Goal: Find specific page/section: Find specific page/section

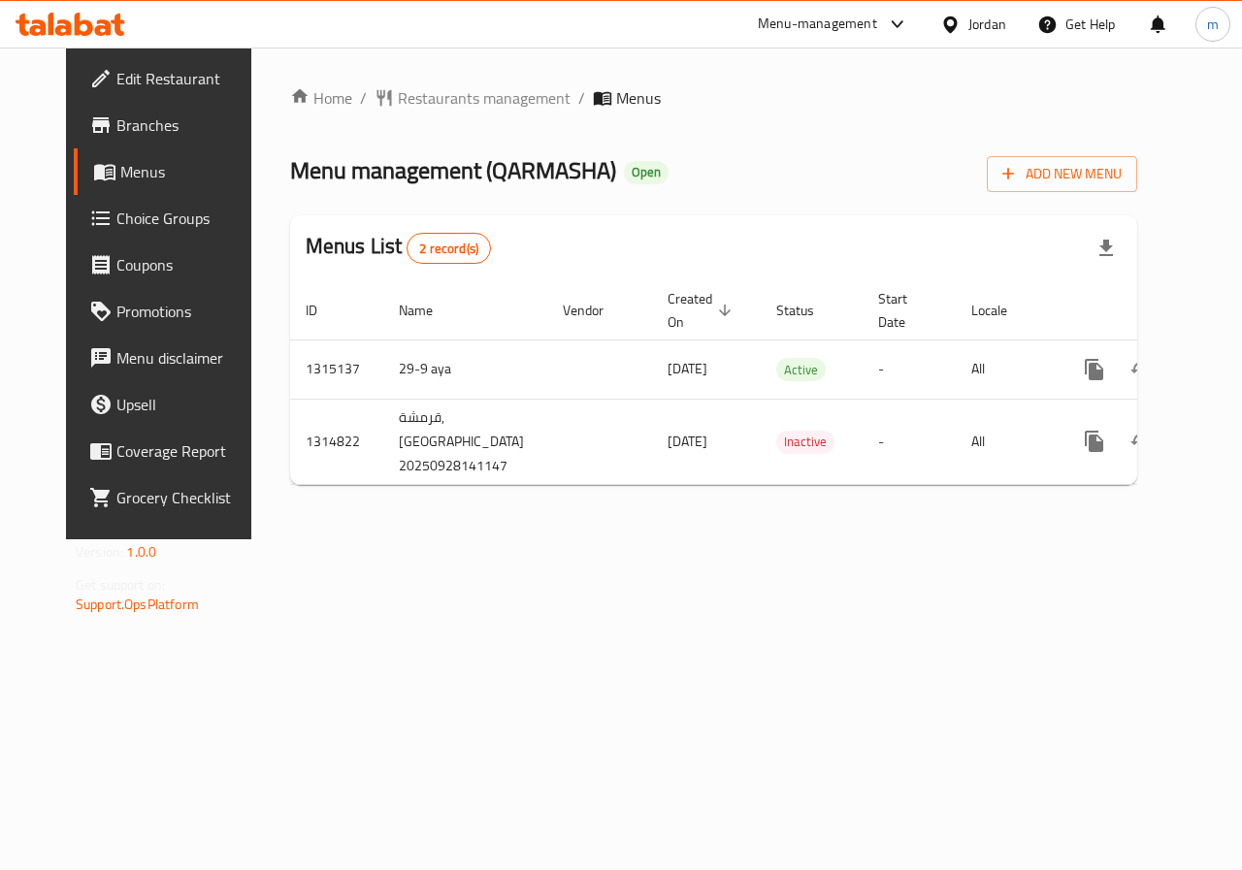
click at [116, 218] on span "Choice Groups" at bounding box center [187, 218] width 142 height 23
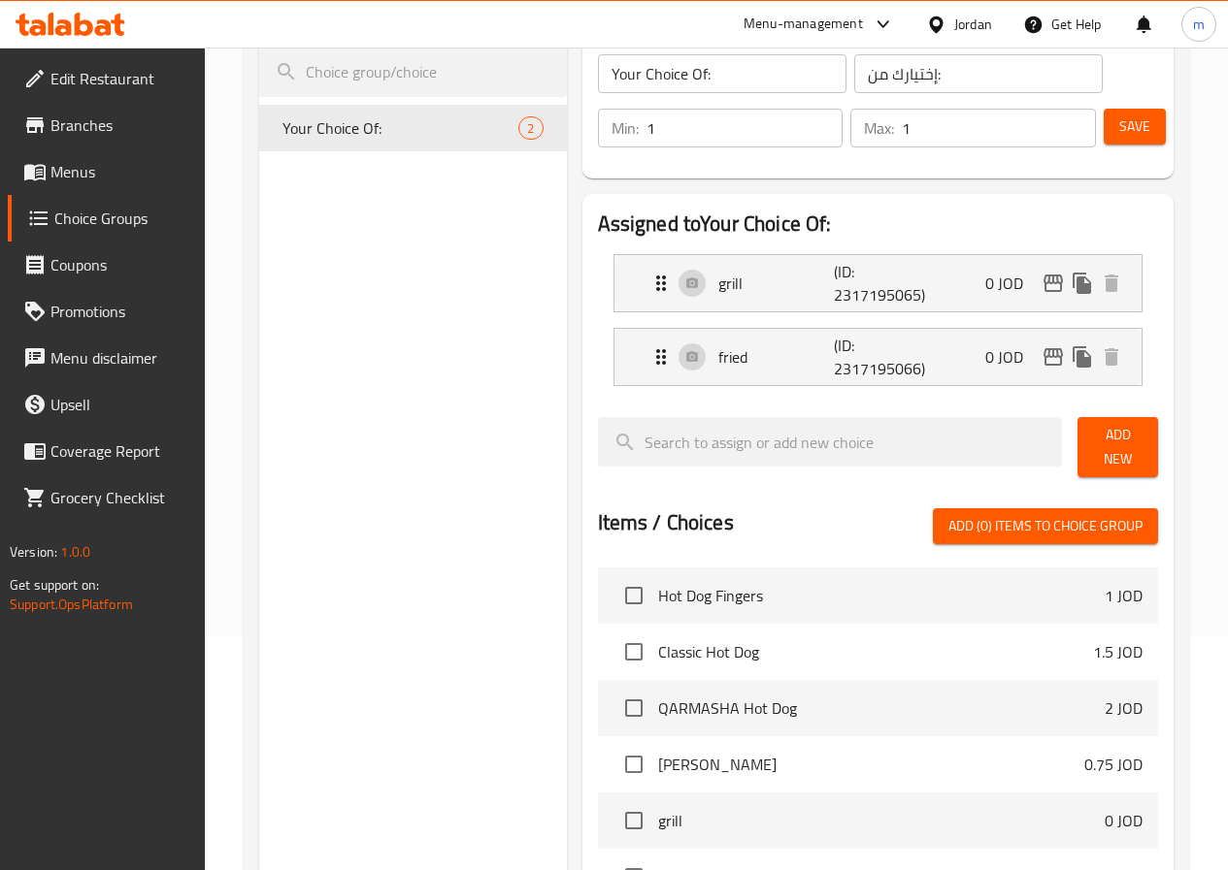
scroll to position [66, 0]
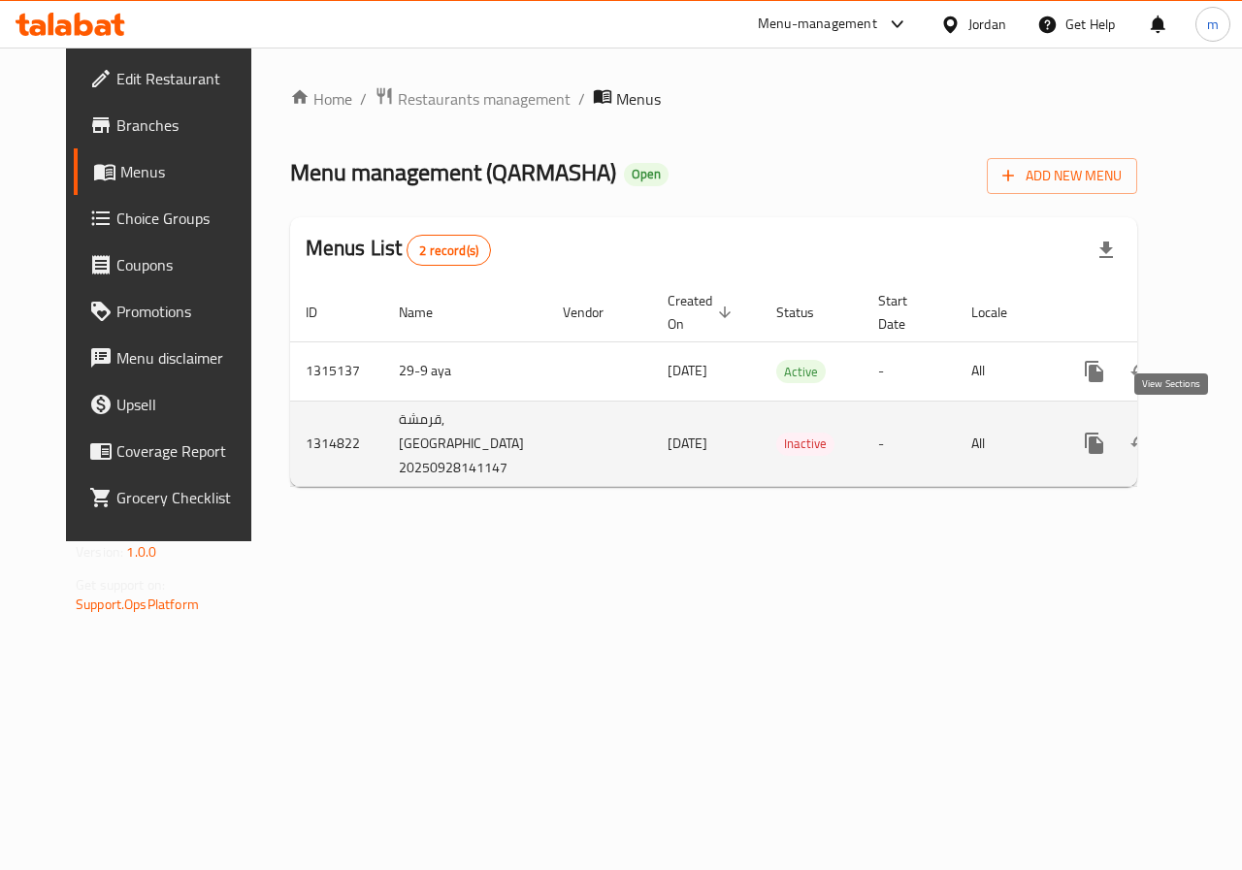
click at [1223, 432] on icon "enhanced table" at bounding box center [1234, 443] width 23 height 23
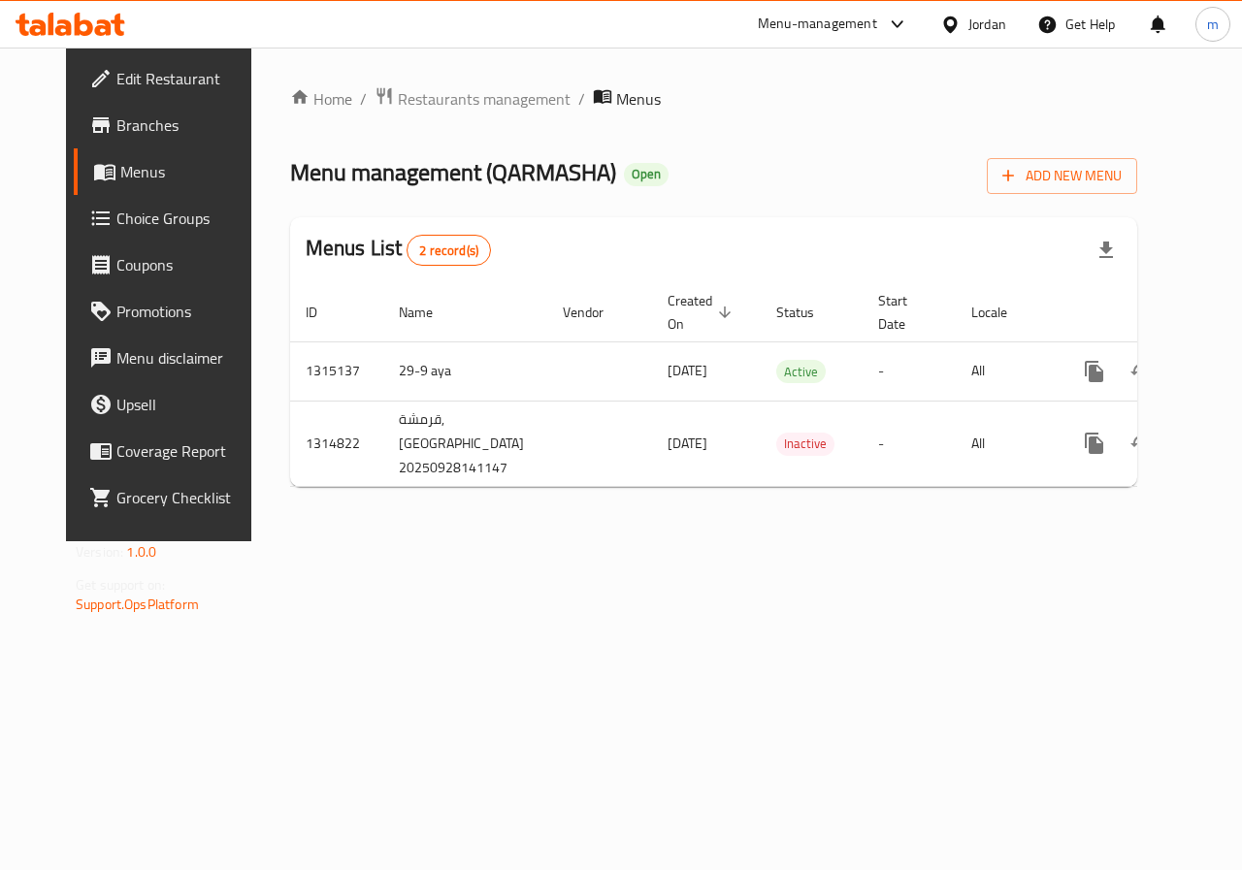
click at [116, 137] on span "Branches" at bounding box center [187, 125] width 142 height 23
